Goal: Register for event/course

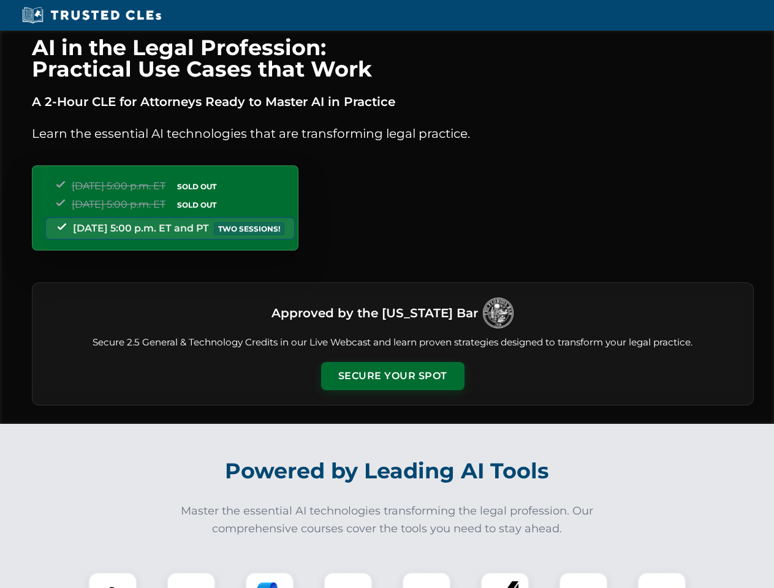
click at [392, 376] on button "Secure Your Spot" at bounding box center [392, 376] width 143 height 28
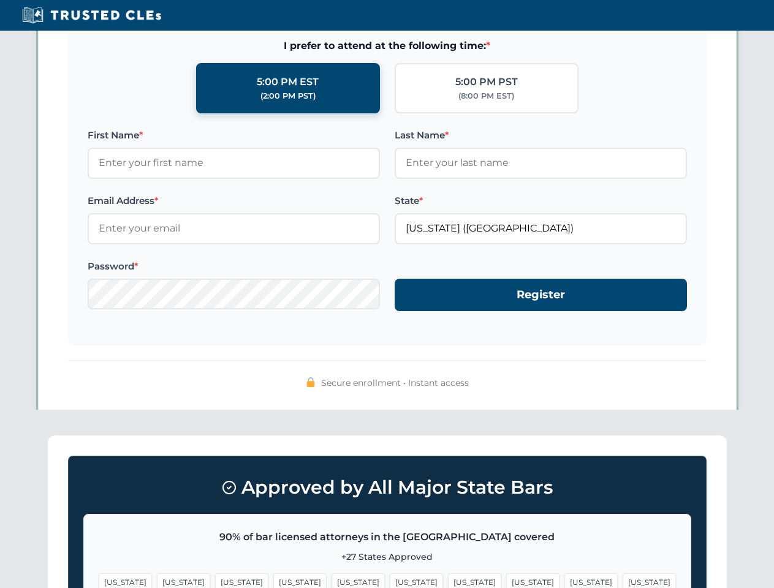
click at [564, 580] on span "[US_STATE]" at bounding box center [590, 582] width 53 height 18
